Goal: Find specific page/section: Find specific page/section

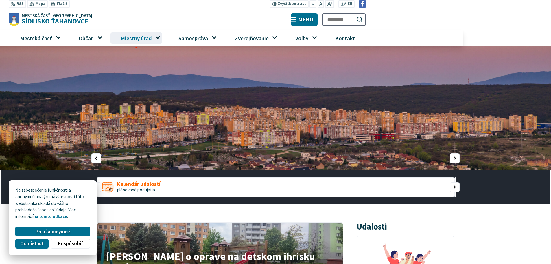
click at [131, 39] on span "Miestny úrad" at bounding box center [136, 38] width 36 height 16
click at [36, 229] on span "Prijať anonymné" at bounding box center [53, 231] width 34 height 6
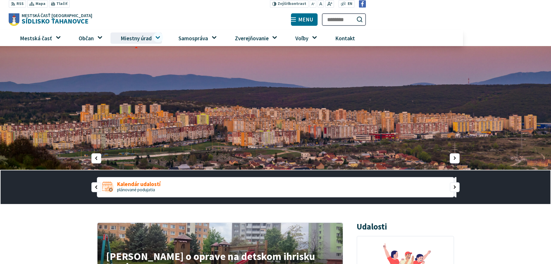
click at [153, 37] on button "Otvoriť podmenu pre" at bounding box center [158, 37] width 10 height 10
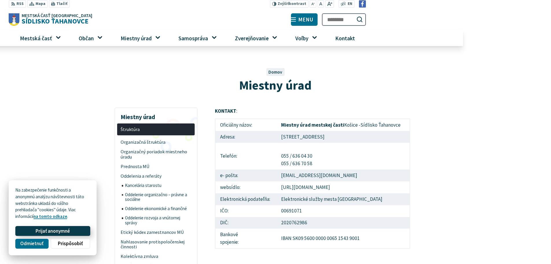
click at [61, 231] on span "Prijať anonymné" at bounding box center [53, 231] width 34 height 6
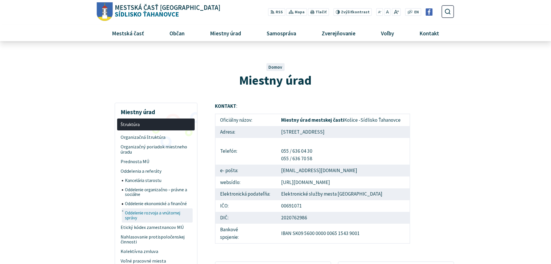
click at [150, 215] on span "Oddelenie rozvoja a vnútornej správy" at bounding box center [158, 215] width 67 height 14
